Goal: Transaction & Acquisition: Purchase product/service

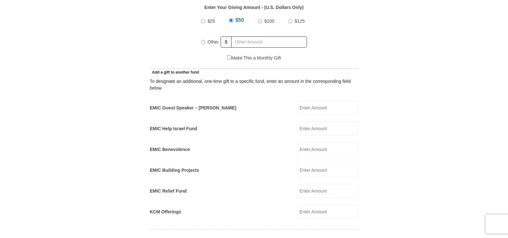
scroll to position [353, 0]
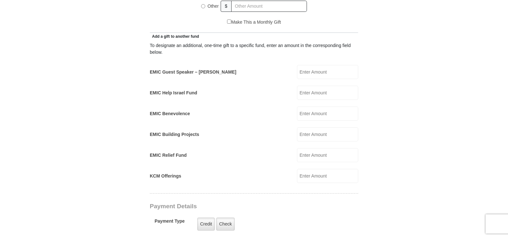
click at [301, 86] on input "EMIC Help Israel Fund" at bounding box center [327, 93] width 61 height 14
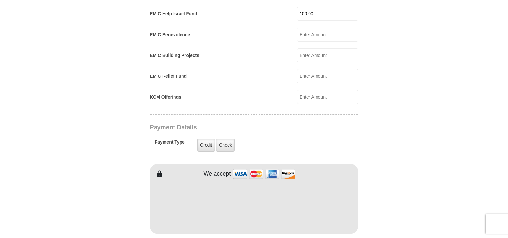
scroll to position [449, 0]
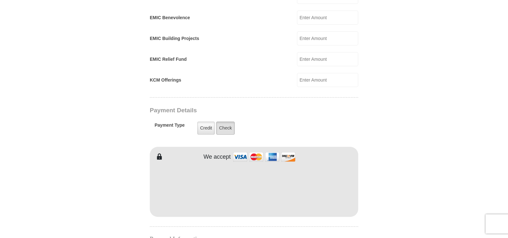
type input "100.00"
click at [224, 122] on label "Check" at bounding box center [225, 128] width 19 height 13
click at [0, 0] on input "Check" at bounding box center [0, 0] width 0 height 0
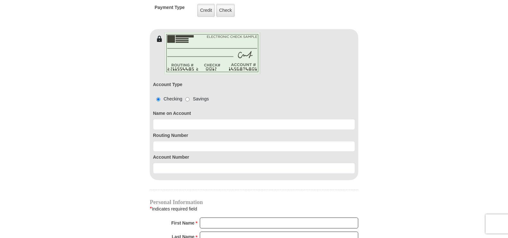
scroll to position [577, 0]
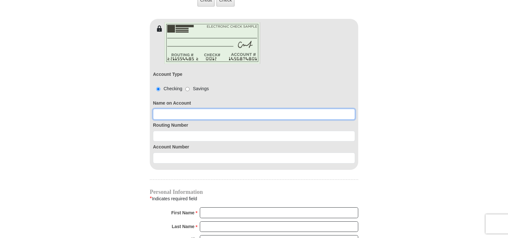
click at [159, 109] on input at bounding box center [254, 114] width 202 height 11
type input "Marilyn Myers"
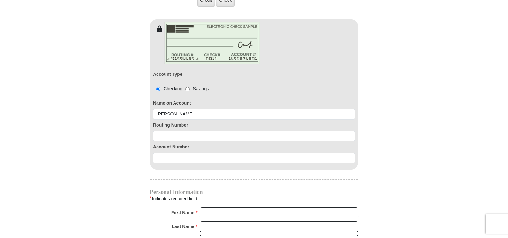
type input "60.00"
type input "Marilyn"
type input "mfishingdiva@gmail.com"
type input "5000 Culbreath Key Way"
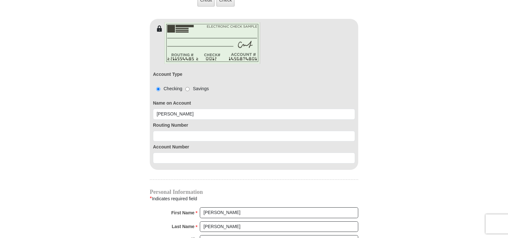
type input "Apt 9304"
type input "Tampa"
select select "FL"
type input "33611"
type input "8135236068"
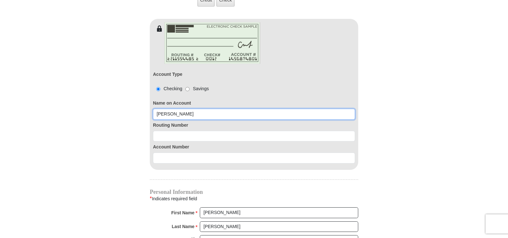
radio input "true"
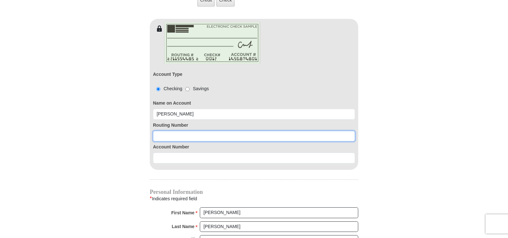
click at [159, 131] on input at bounding box center [254, 136] width 202 height 11
type input "063114030"
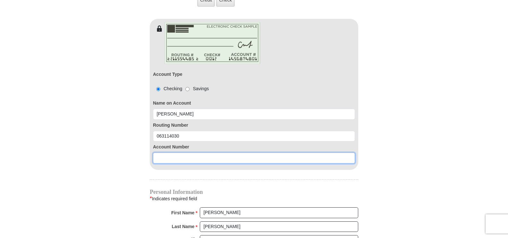
click at [157, 153] on input at bounding box center [254, 158] width 202 height 11
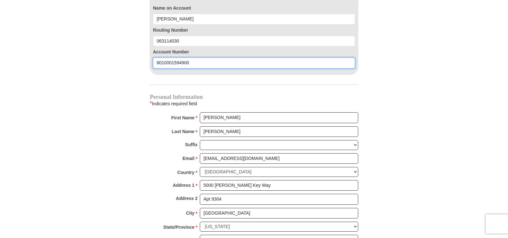
scroll to position [673, 0]
type input "8010001594900"
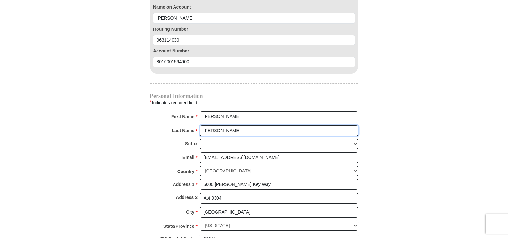
click at [219, 126] on input "Marilyn" at bounding box center [279, 131] width 158 height 11
type input "M"
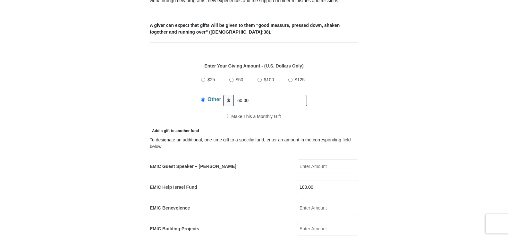
scroll to position [192, 0]
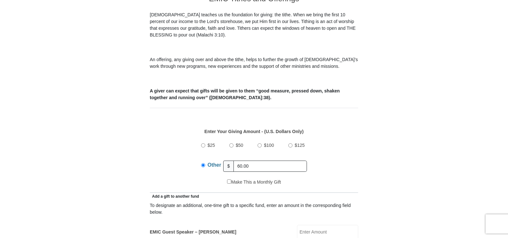
type input "Myers"
click at [250, 161] on input "60.00" at bounding box center [269, 166] width 73 height 11
type input "6"
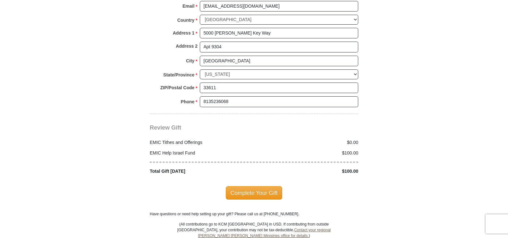
scroll to position [833, 0]
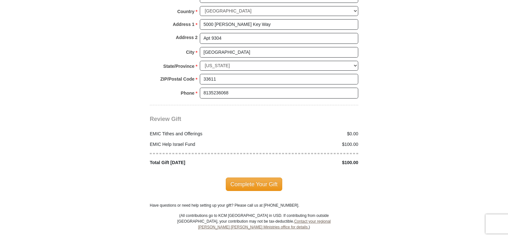
click at [260, 178] on span "Complete Your Gift" at bounding box center [254, 184] width 57 height 13
